Goal: Task Accomplishment & Management: Use online tool/utility

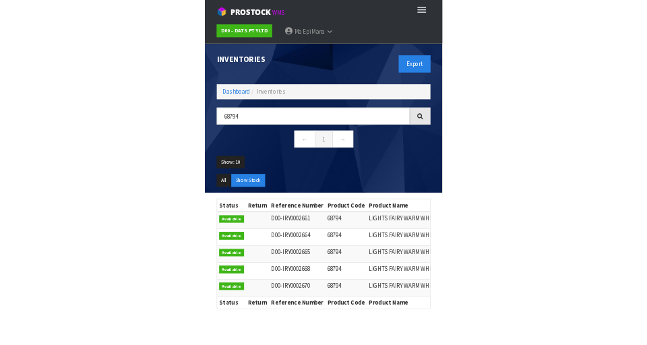
scroll to position [0, 57]
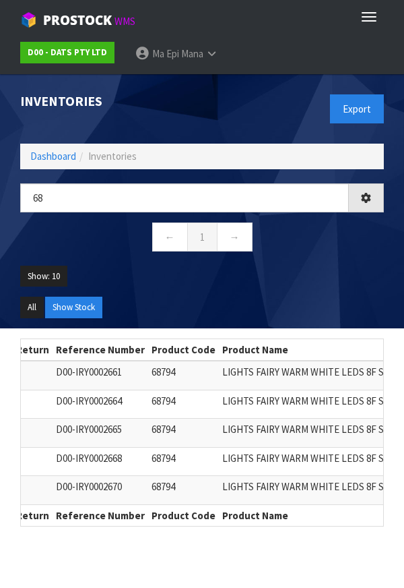
type input "6"
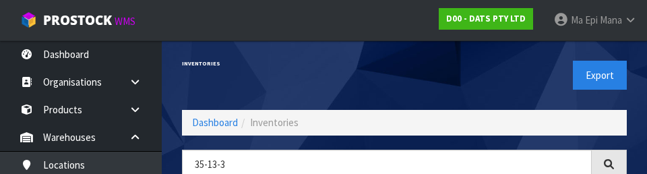
click at [286, 81] on div "Inventories" at bounding box center [288, 63] width 233 height 47
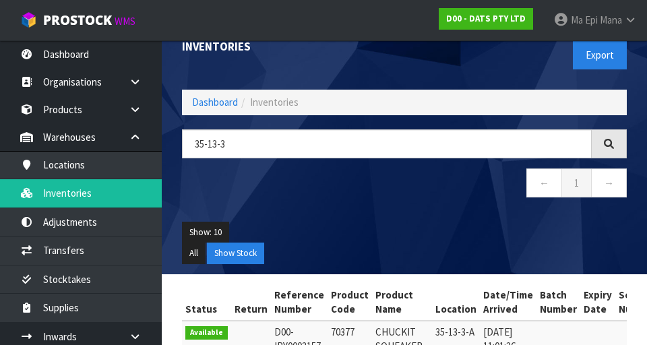
scroll to position [13, 0]
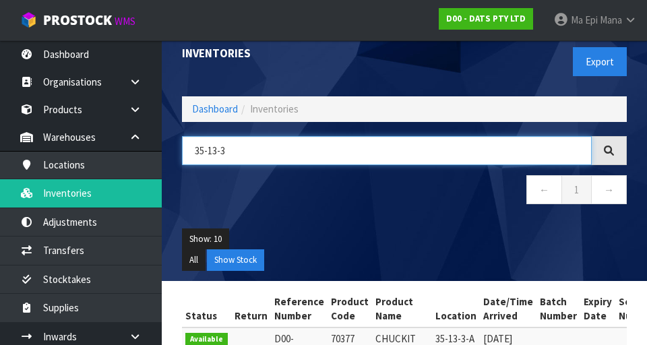
click at [381, 146] on input "35-13-3" at bounding box center [387, 150] width 410 height 29
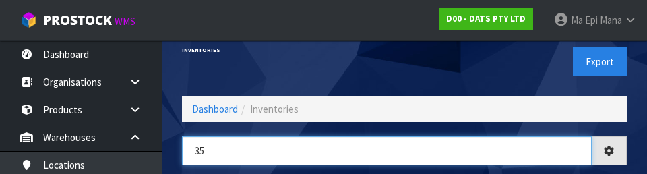
type input "3"
type input "70377"
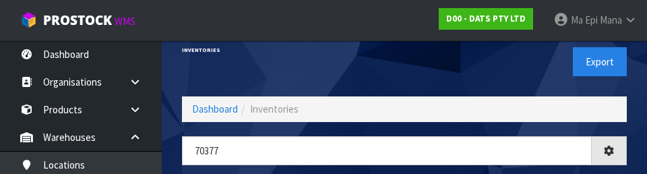
click at [404, 77] on div "Export" at bounding box center [520, 61] width 233 height 69
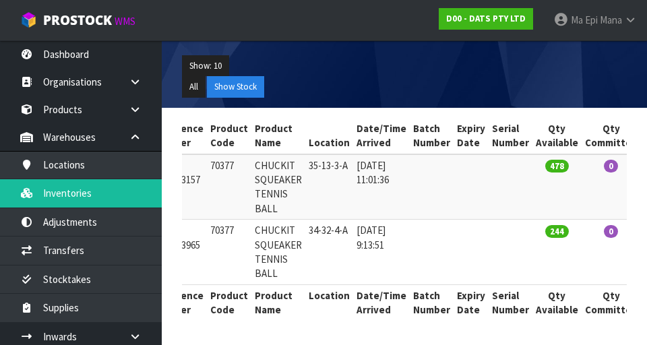
scroll to position [0, 0]
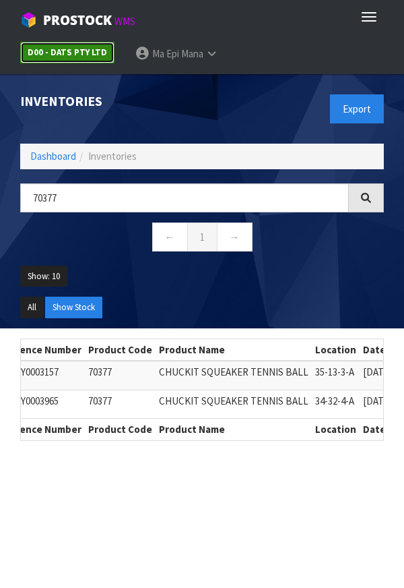
click at [88, 60] on link "D00 - DATS PTY LTD" at bounding box center [67, 53] width 94 height 22
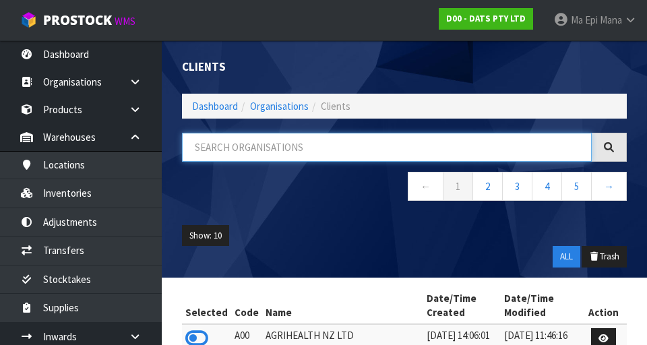
click at [404, 148] on input "text" at bounding box center [387, 147] width 410 height 29
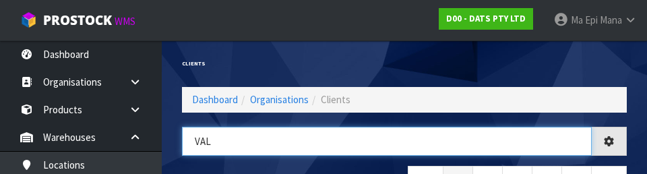
type input "VAL"
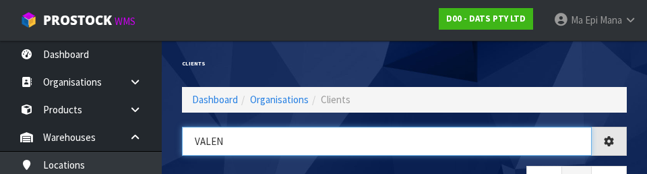
type input "VALEN"
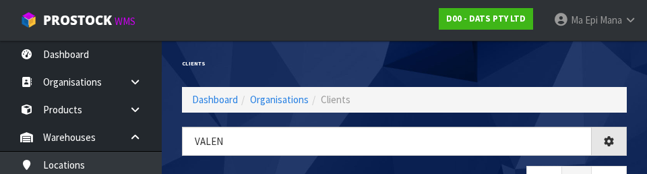
click at [404, 165] on div "VALEN ← 1 →" at bounding box center [404, 168] width 465 height 82
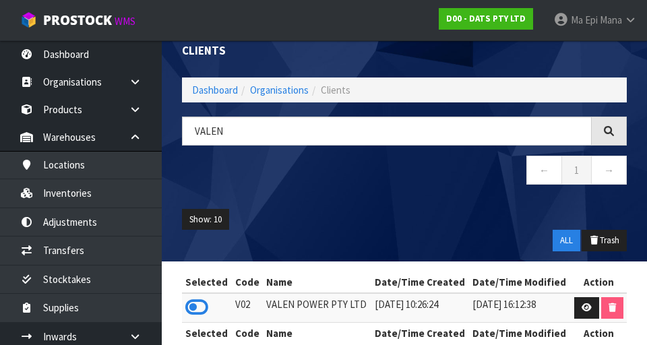
scroll to position [40, 0]
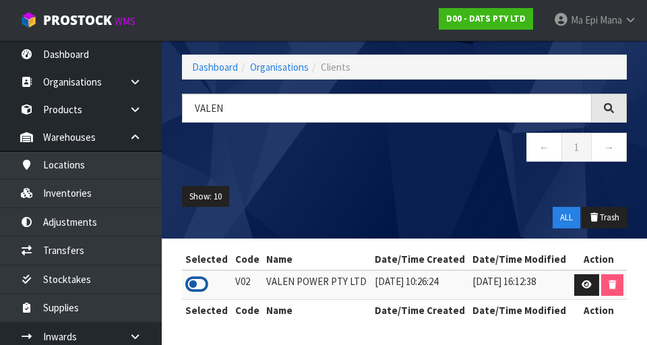
click at [200, 282] on icon at bounding box center [196, 284] width 23 height 20
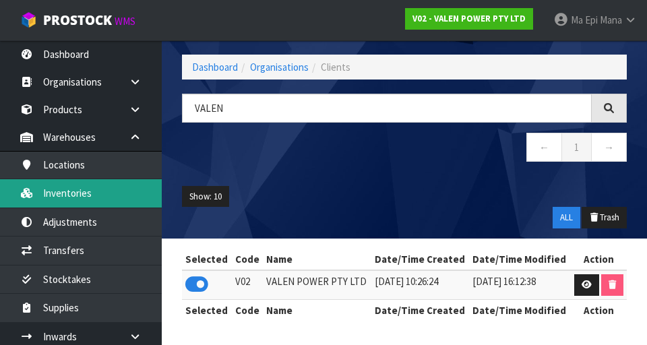
click at [70, 191] on link "Inventories" at bounding box center [81, 193] width 162 height 28
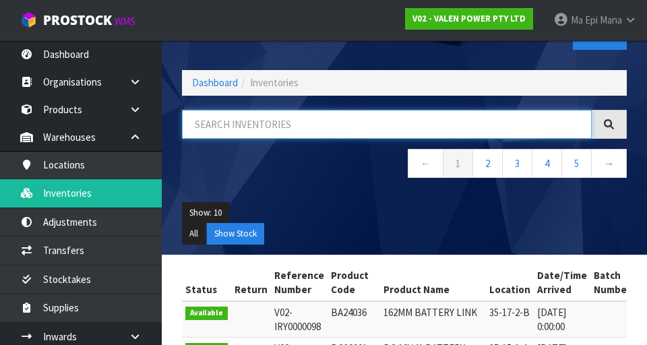
click at [404, 127] on input "text" at bounding box center [387, 124] width 410 height 29
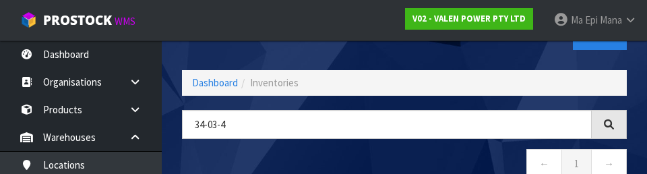
click at [404, 153] on nav "← 1 →" at bounding box center [404, 165] width 445 height 33
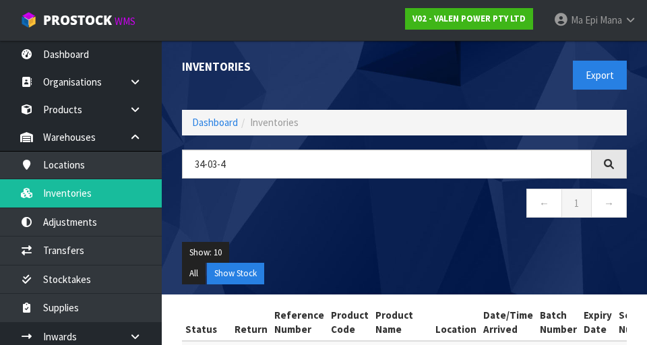
scroll to position [121, 0]
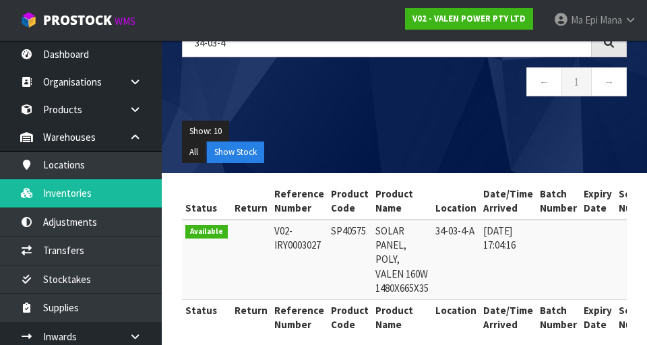
copy td "SP40575"
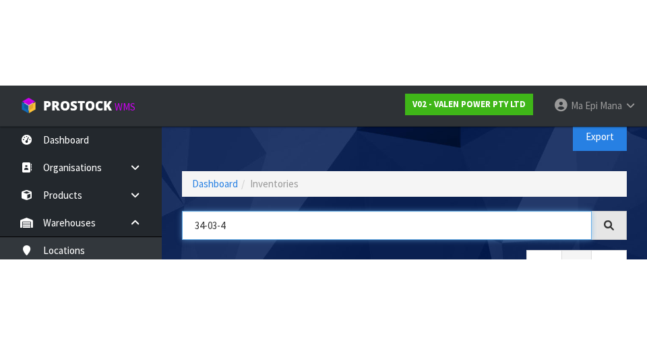
scroll to position [77, 0]
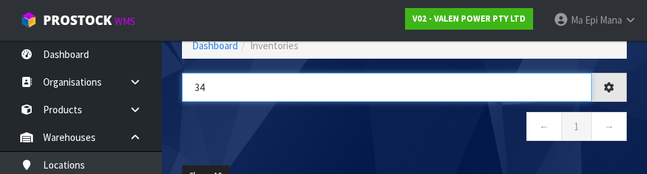
type input "3"
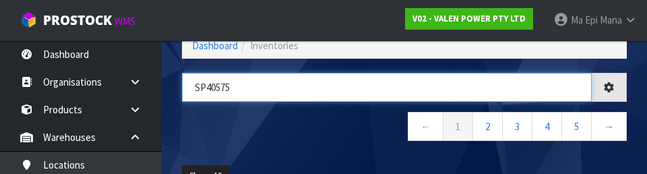
type input "SP40575"
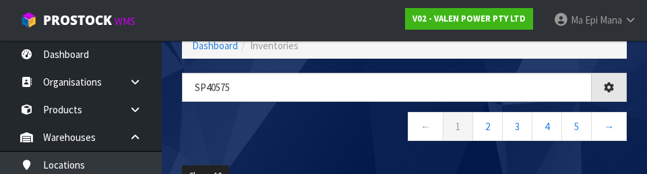
click at [315, 139] on nav "← 1 2 3 4 5 →" at bounding box center [404, 128] width 445 height 33
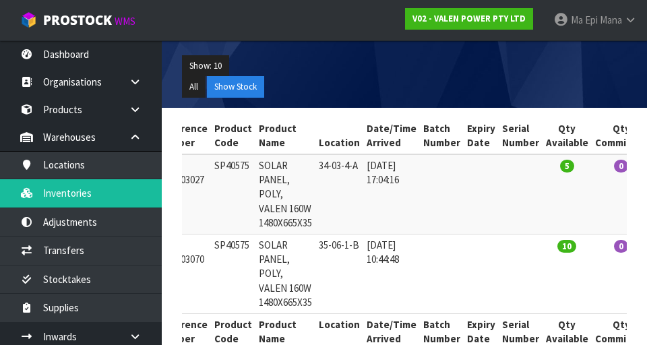
scroll to position [0, 0]
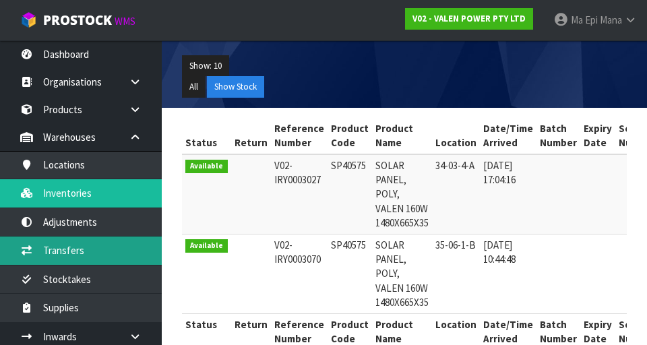
click at [63, 246] on link "Transfers" at bounding box center [81, 251] width 162 height 28
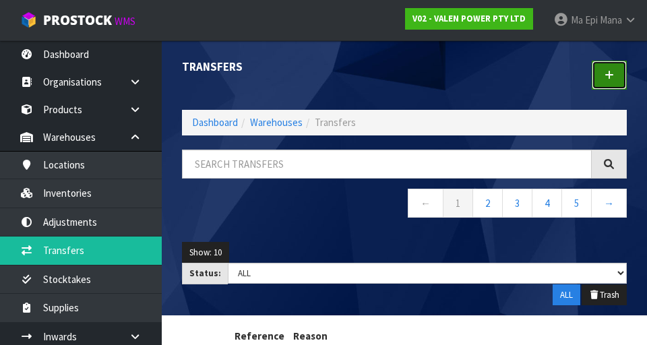
click at [404, 75] on icon at bounding box center [609, 75] width 9 height 10
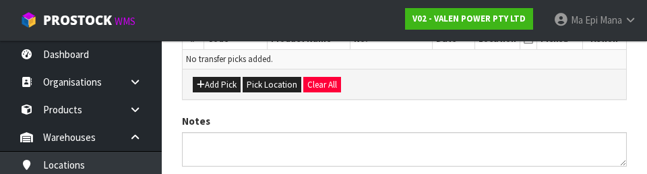
scroll to position [381, 0]
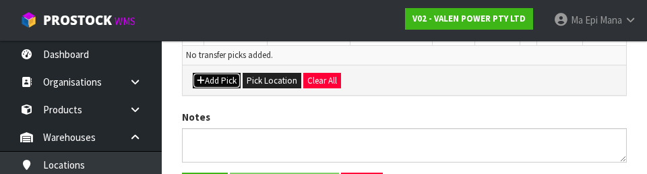
click at [224, 86] on button "Add Pick" at bounding box center [217, 81] width 48 height 16
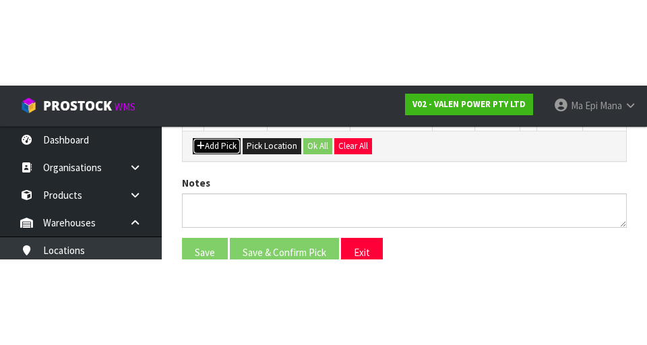
scroll to position [307, 0]
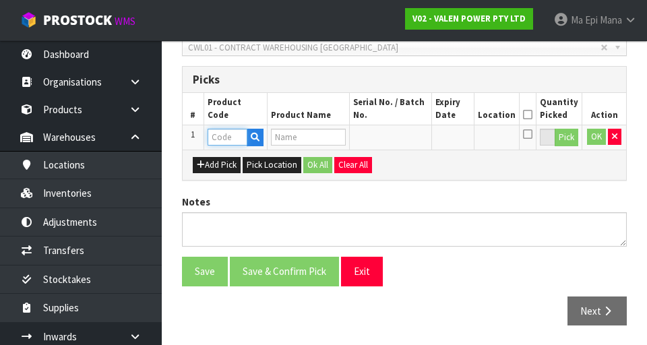
click at [224, 137] on input "text" at bounding box center [228, 137] width 40 height 17
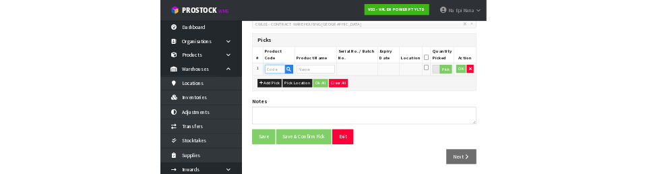
scroll to position [301, 0]
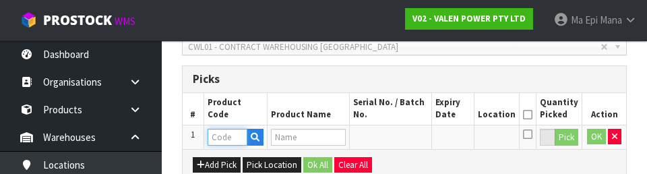
paste input "SP40575"
type input "SP40575"
type input "SOLAR PANEL, POLY, VALEN 160W 1480X665X35"
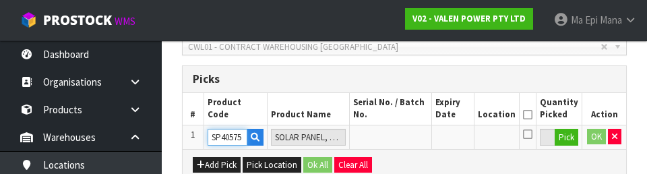
type input "SP40575"
click at [404, 133] on button "Pick" at bounding box center [567, 138] width 24 height 18
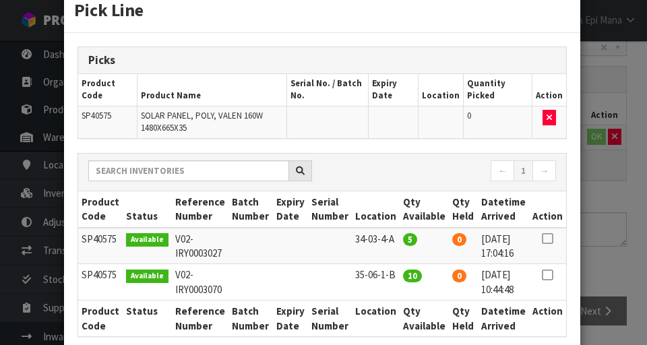
scroll to position [36, 0]
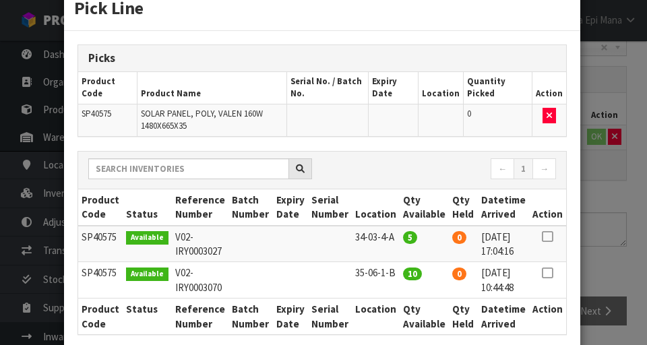
click at [404, 237] on icon at bounding box center [547, 237] width 11 height 1
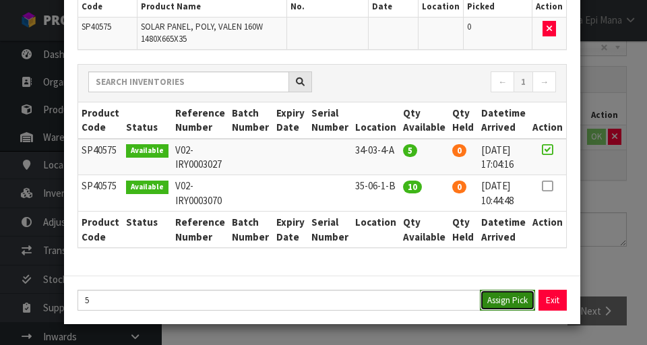
click at [404, 298] on button "Assign Pick" at bounding box center [507, 300] width 55 height 21
type input "5"
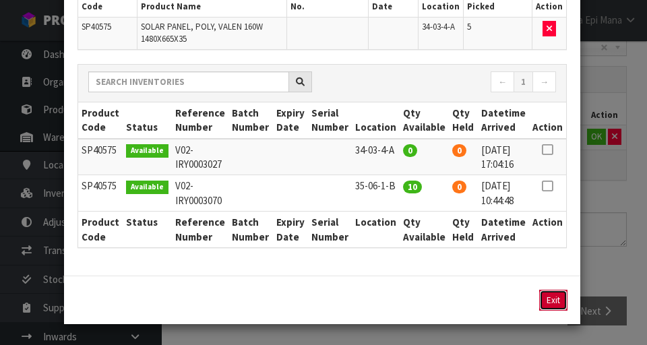
click at [404, 302] on button "Exit" at bounding box center [553, 300] width 28 height 21
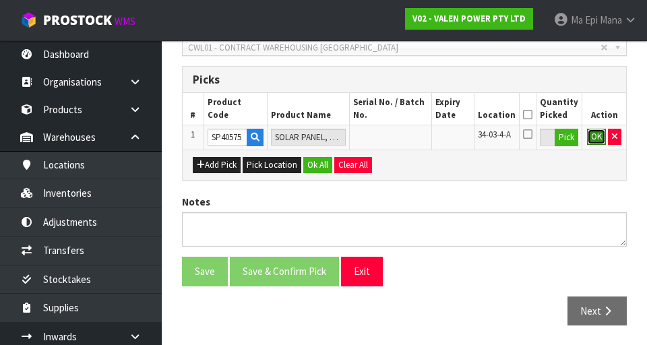
click at [404, 140] on button "OK" at bounding box center [596, 137] width 19 height 16
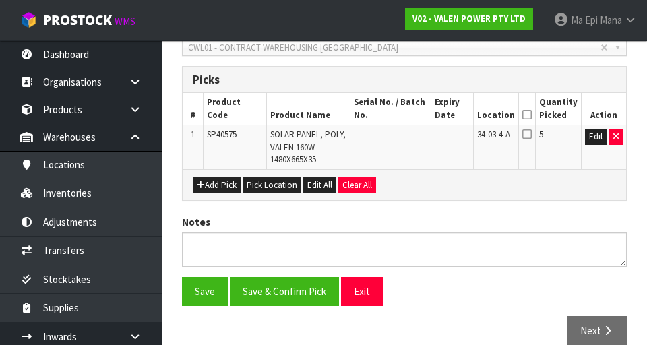
click at [404, 115] on icon at bounding box center [526, 115] width 9 height 1
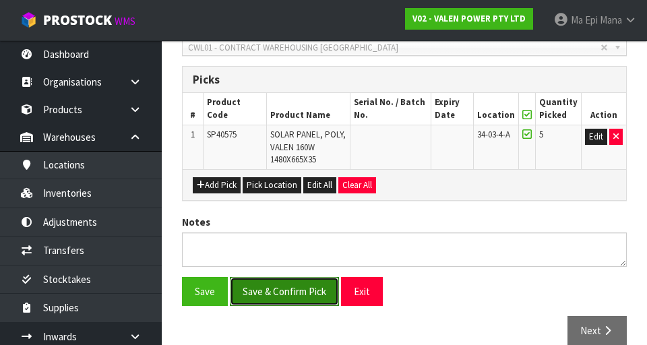
click at [301, 295] on button "Save & Confirm Pick" at bounding box center [284, 291] width 109 height 29
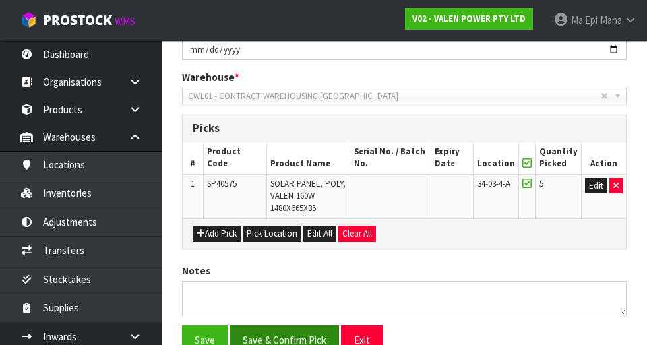
scroll to position [0, 0]
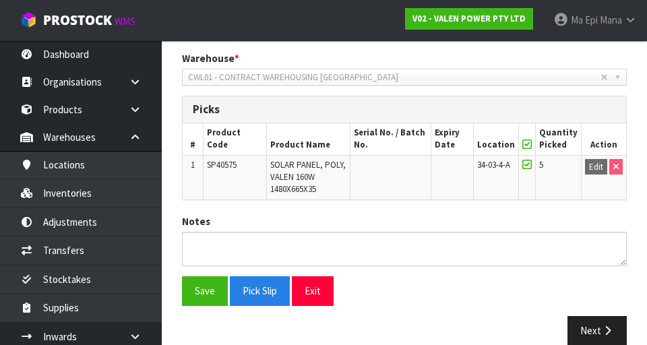
scroll to position [346, 0]
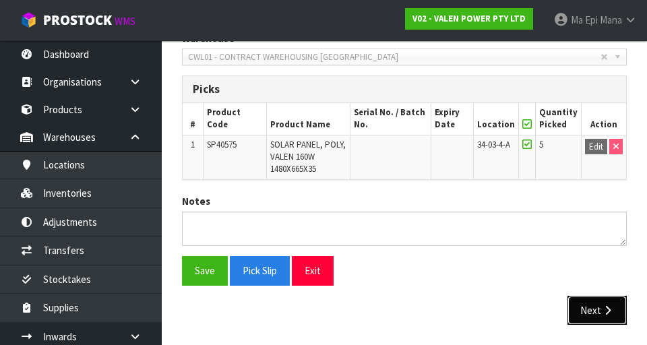
click at [404, 319] on button "Next" at bounding box center [597, 310] width 59 height 29
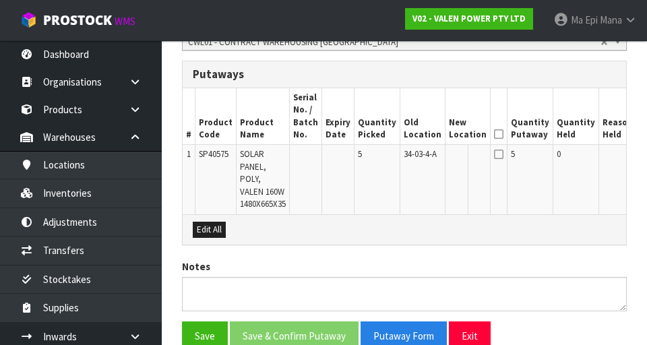
scroll to position [361, 0]
click at [404, 159] on button "Edit" at bounding box center [651, 156] width 22 height 16
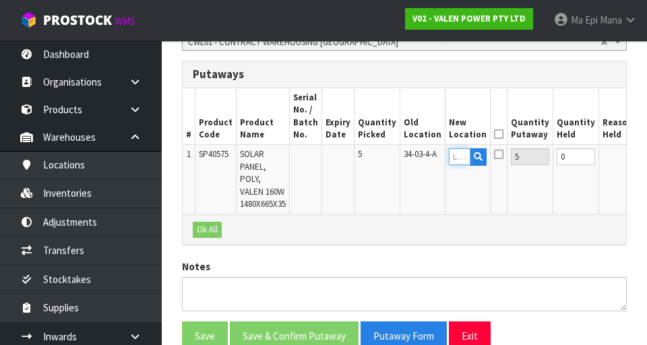
click at [404, 158] on input "text" at bounding box center [460, 156] width 22 height 17
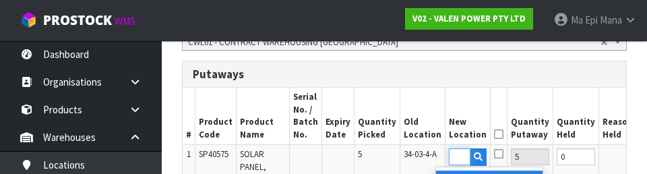
scroll to position [0, 18]
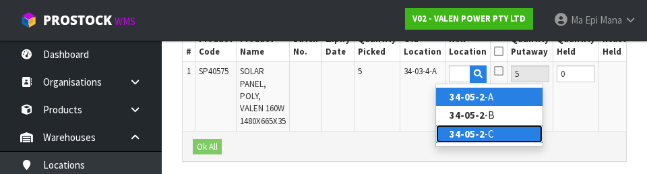
click at [404, 139] on link "34-05-2 -C" at bounding box center [489, 134] width 106 height 18
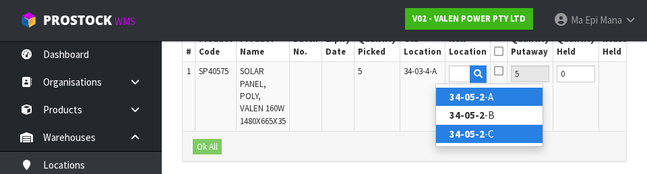
type input "34-05-2-C"
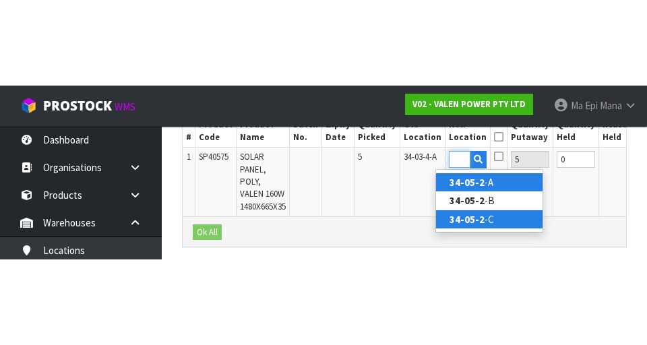
scroll to position [0, 0]
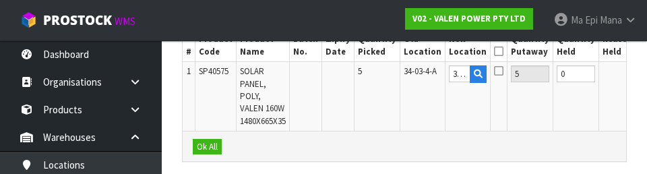
click at [404, 75] on button "OK" at bounding box center [649, 73] width 19 height 16
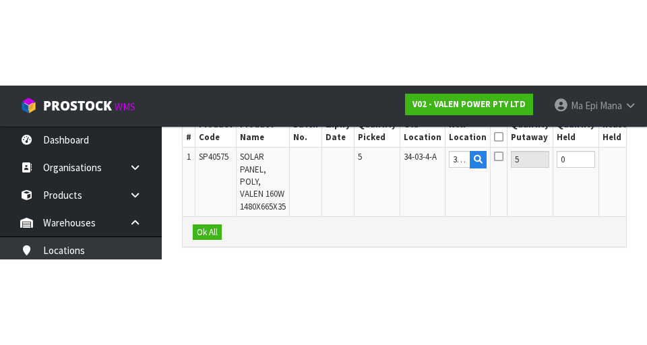
scroll to position [414, 0]
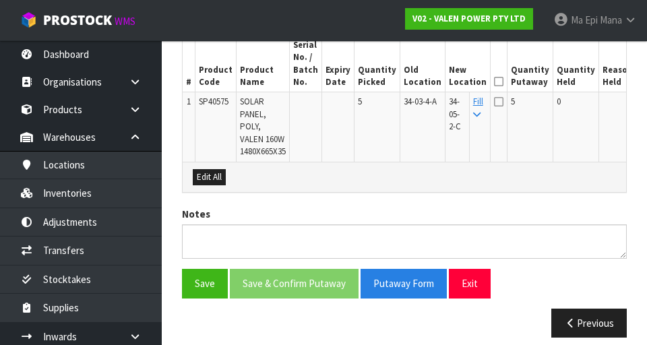
click at [404, 82] on icon at bounding box center [498, 82] width 9 height 1
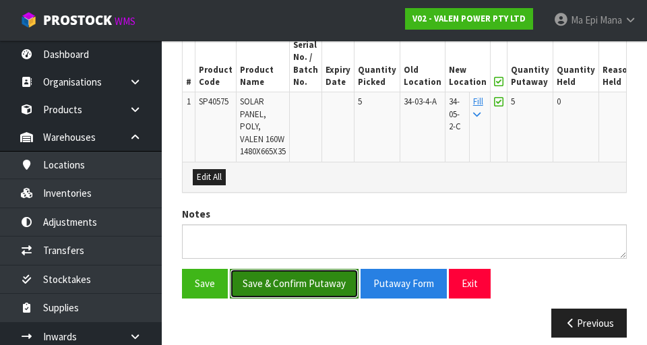
click at [309, 276] on button "Save & Confirm Putaway" at bounding box center [294, 283] width 129 height 29
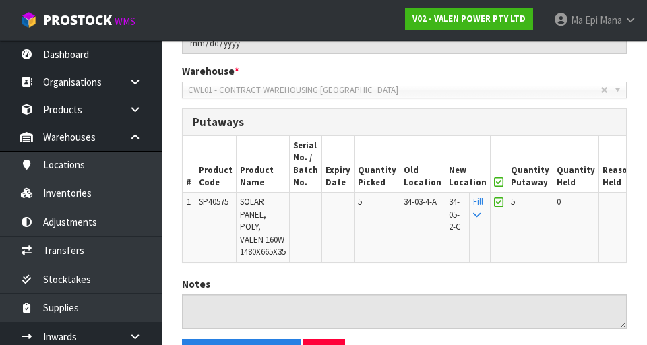
scroll to position [384, 0]
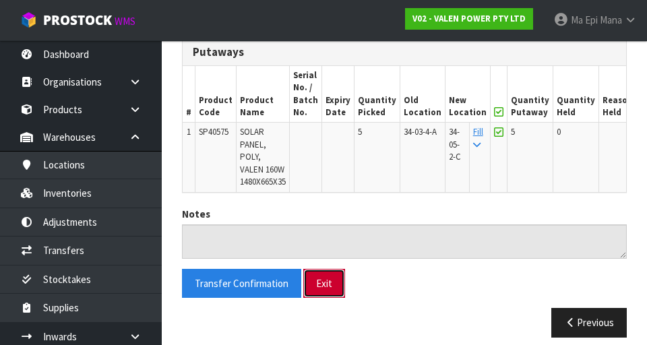
click at [324, 274] on button "Exit" at bounding box center [324, 283] width 42 height 29
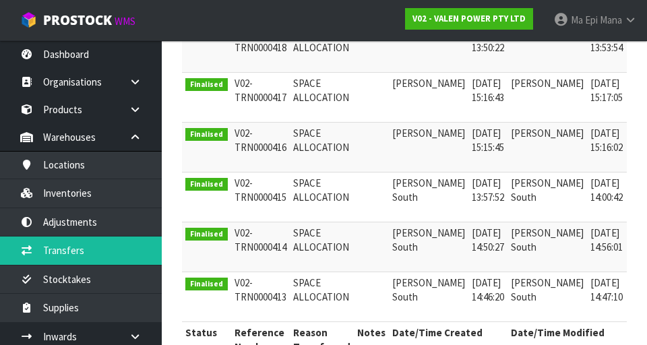
scroll to position [576, 0]
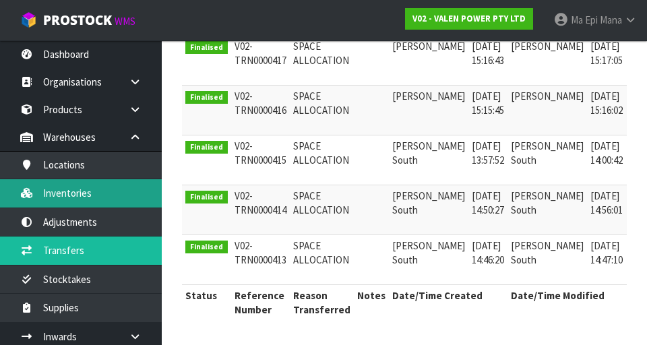
click at [58, 194] on link "Inventories" at bounding box center [81, 193] width 162 height 28
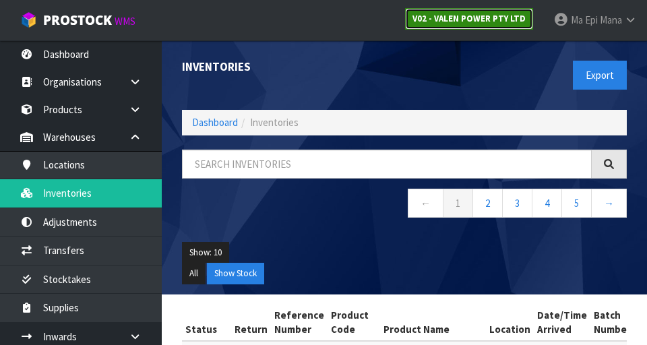
click at [404, 11] on link "V02 - VALEN POWER PTY LTD" at bounding box center [469, 19] width 128 height 22
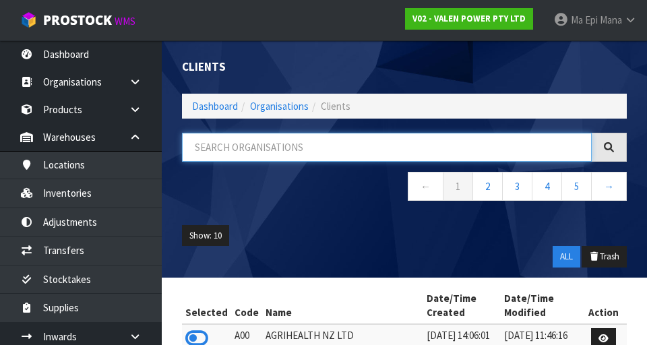
click at [404, 147] on input "text" at bounding box center [387, 147] width 410 height 29
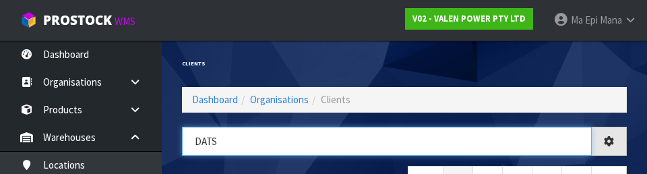
type input "DATS"
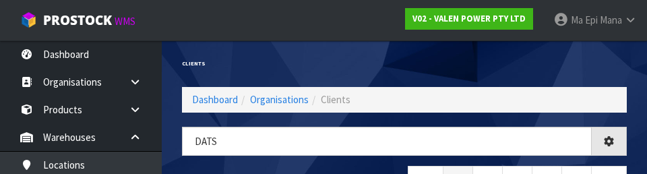
click at [404, 67] on div "Clients" at bounding box center [404, 63] width 465 height 47
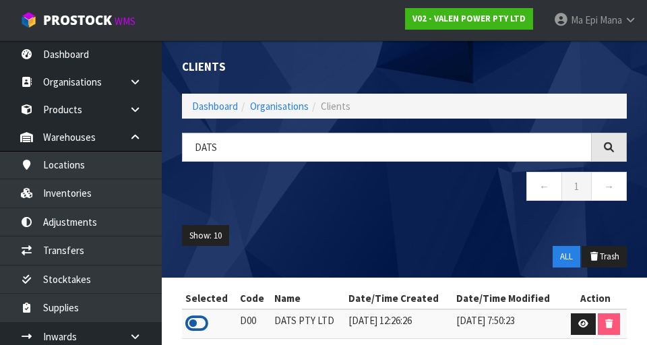
click at [192, 318] on icon at bounding box center [196, 323] width 23 height 20
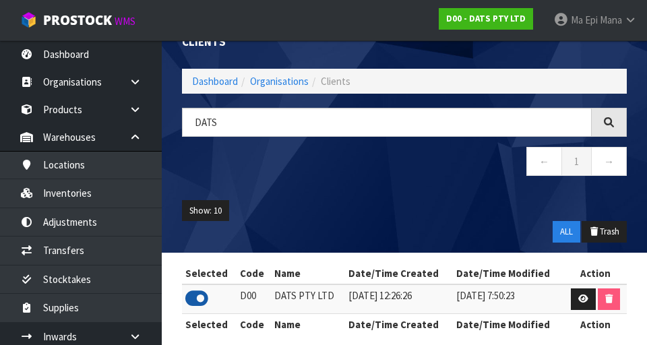
scroll to position [40, 0]
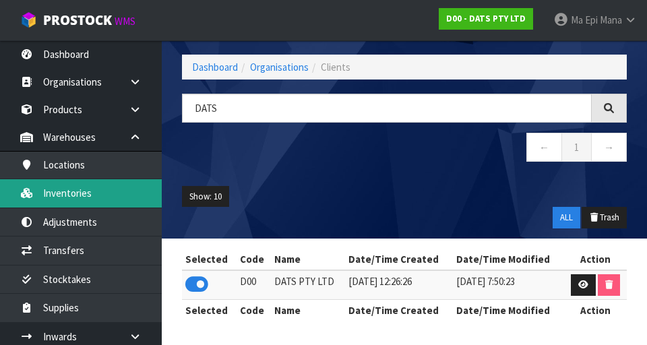
click at [65, 193] on link "Inventories" at bounding box center [81, 193] width 162 height 28
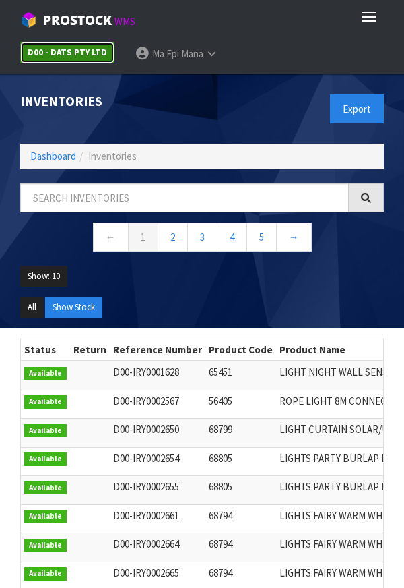
click at [99, 51] on strong "D00 - DATS PTY LTD" at bounding box center [68, 52] width 80 height 11
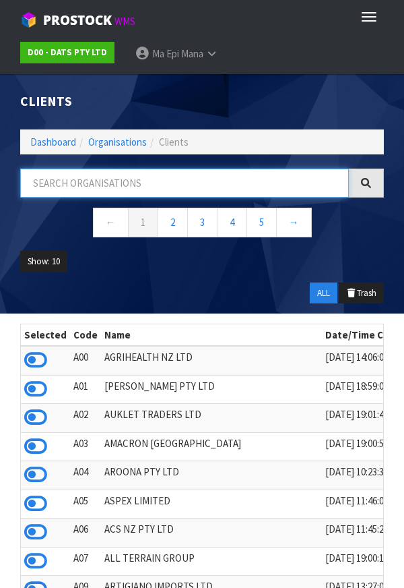
click at [266, 185] on input "text" at bounding box center [184, 183] width 329 height 29
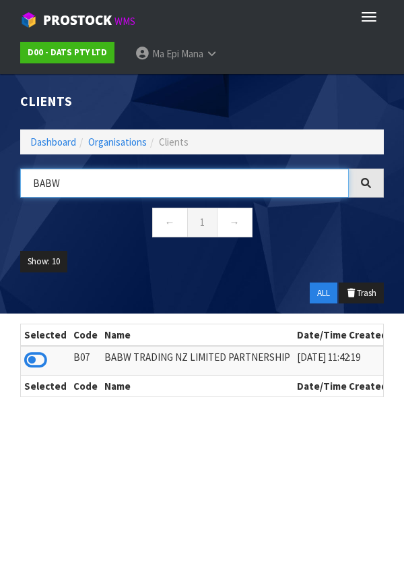
type input "BABW"
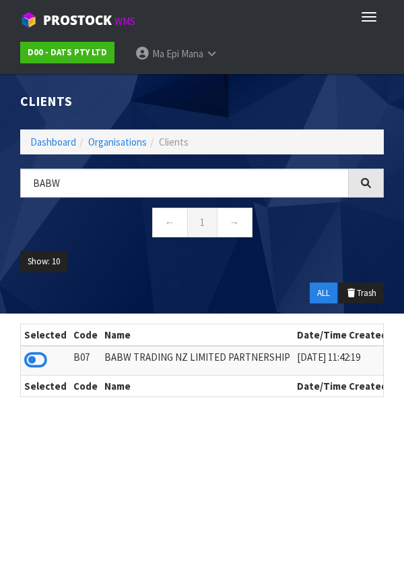
click at [322, 237] on nav "← 1 →" at bounding box center [202, 224] width 364 height 33
click at [47, 361] on icon at bounding box center [35, 360] width 23 height 20
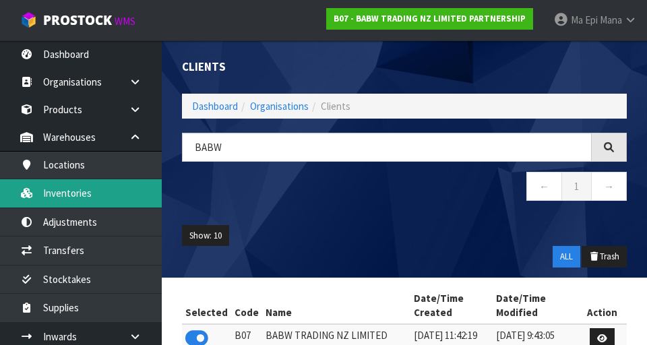
click at [124, 202] on link "Inventories" at bounding box center [81, 193] width 162 height 28
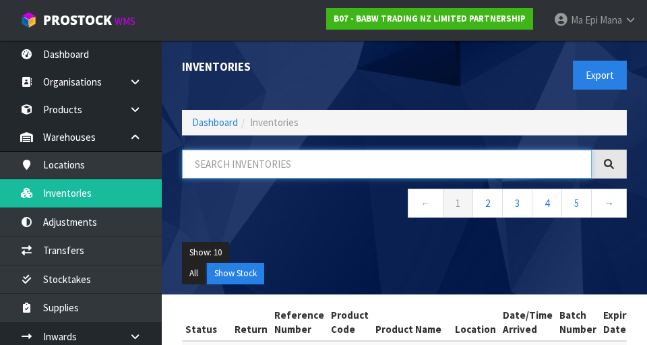
click at [390, 168] on input "text" at bounding box center [387, 164] width 410 height 29
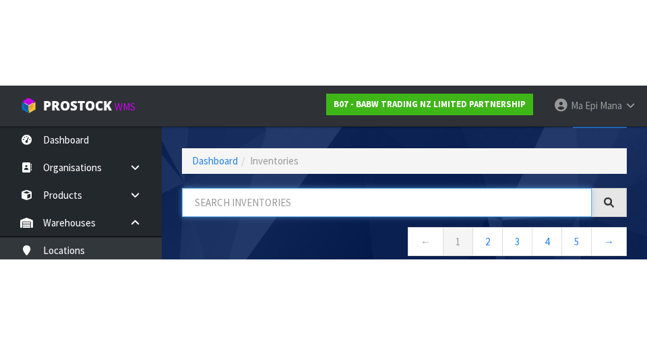
scroll to position [77, 0]
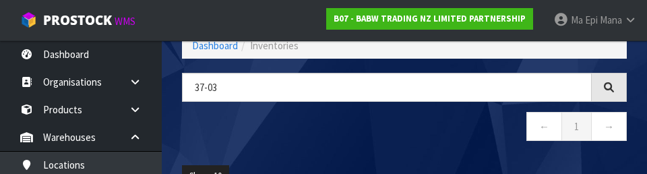
click at [371, 138] on nav "← 1 →" at bounding box center [404, 128] width 445 height 33
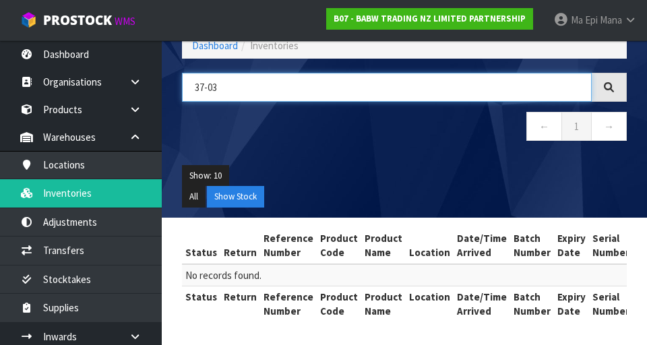
click at [404, 90] on input "37-03" at bounding box center [387, 87] width 410 height 29
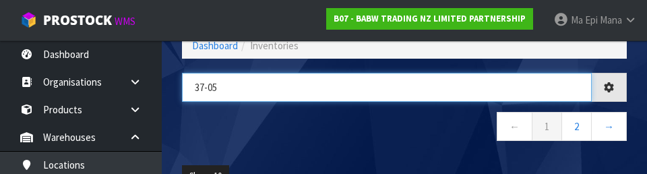
type input "37-05"
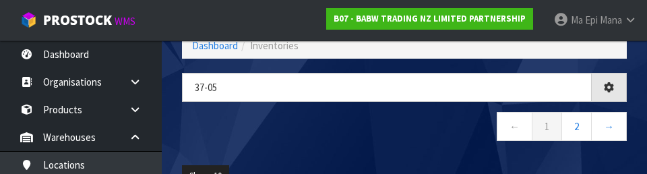
click at [404, 140] on nav "← 1 2 →" at bounding box center [404, 128] width 445 height 33
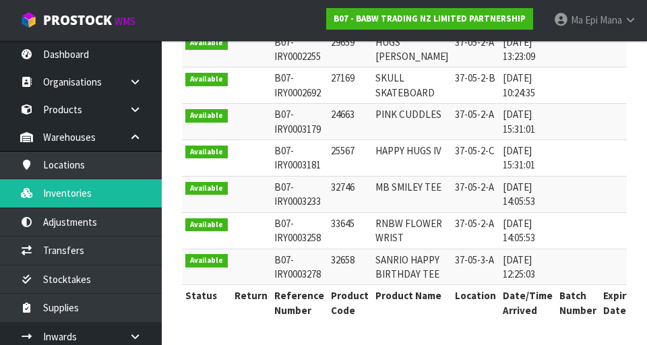
scroll to position [354, 0]
click at [404, 249] on td at bounding box center [617, 267] width 35 height 36
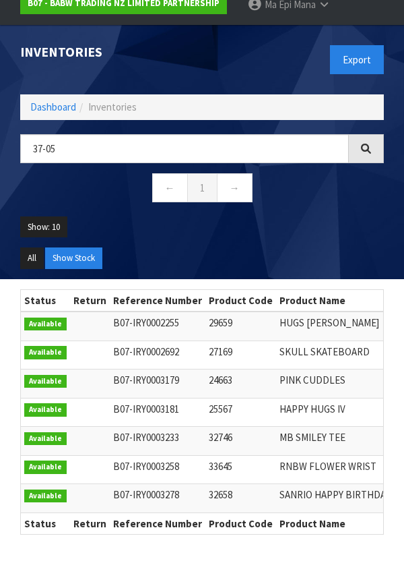
scroll to position [59, 0]
